Goal: Find specific page/section: Find specific page/section

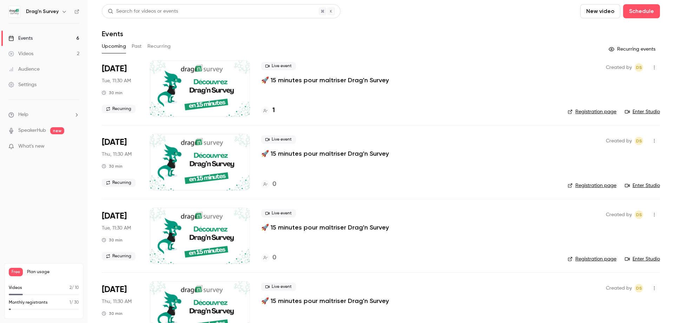
click at [274, 110] on h4 "1" at bounding box center [273, 110] width 2 height 9
